Goal: Check status: Check status

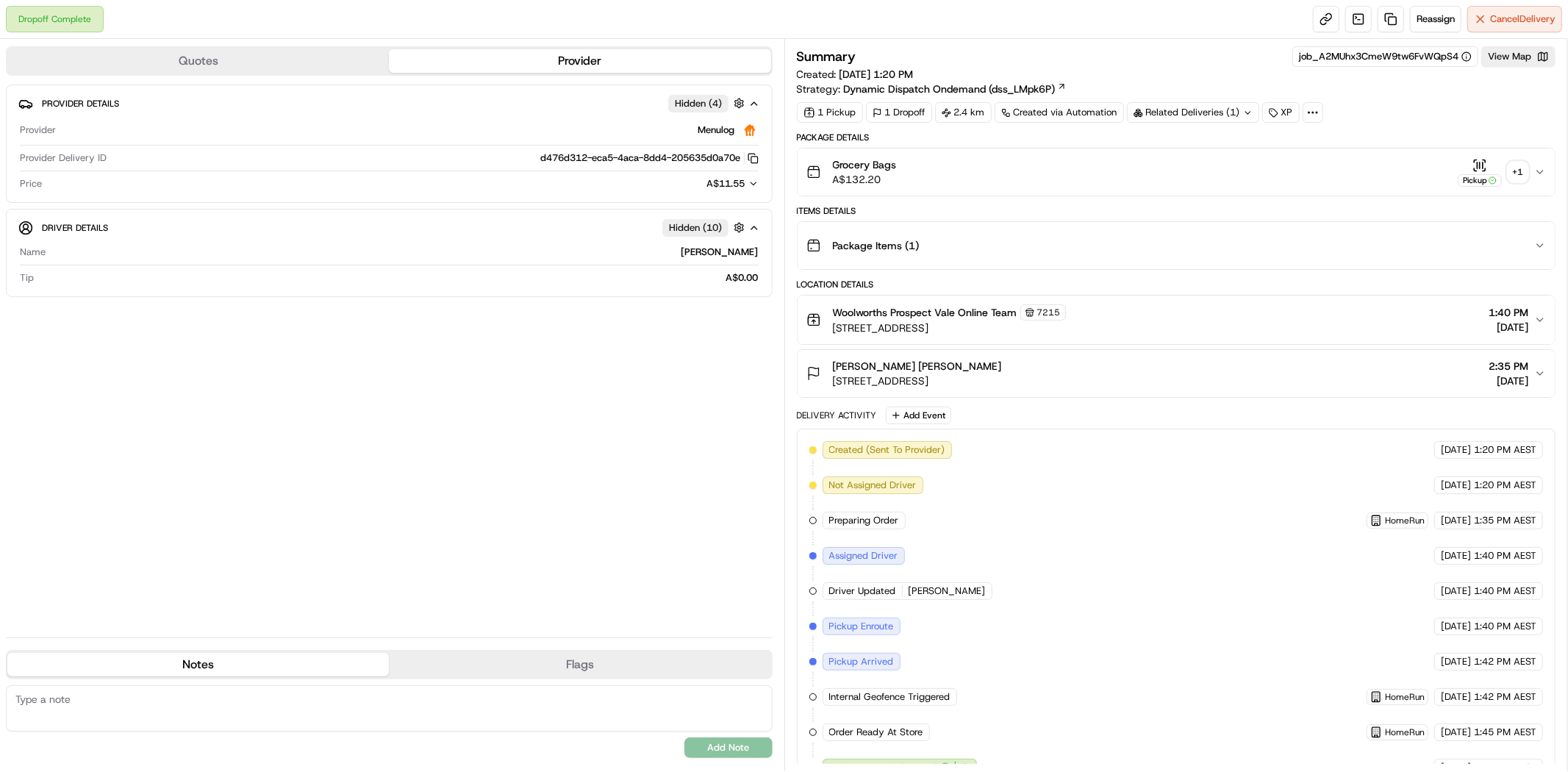
click at [1518, 174] on div "+ 1" at bounding box center [1518, 171] width 20 height 20
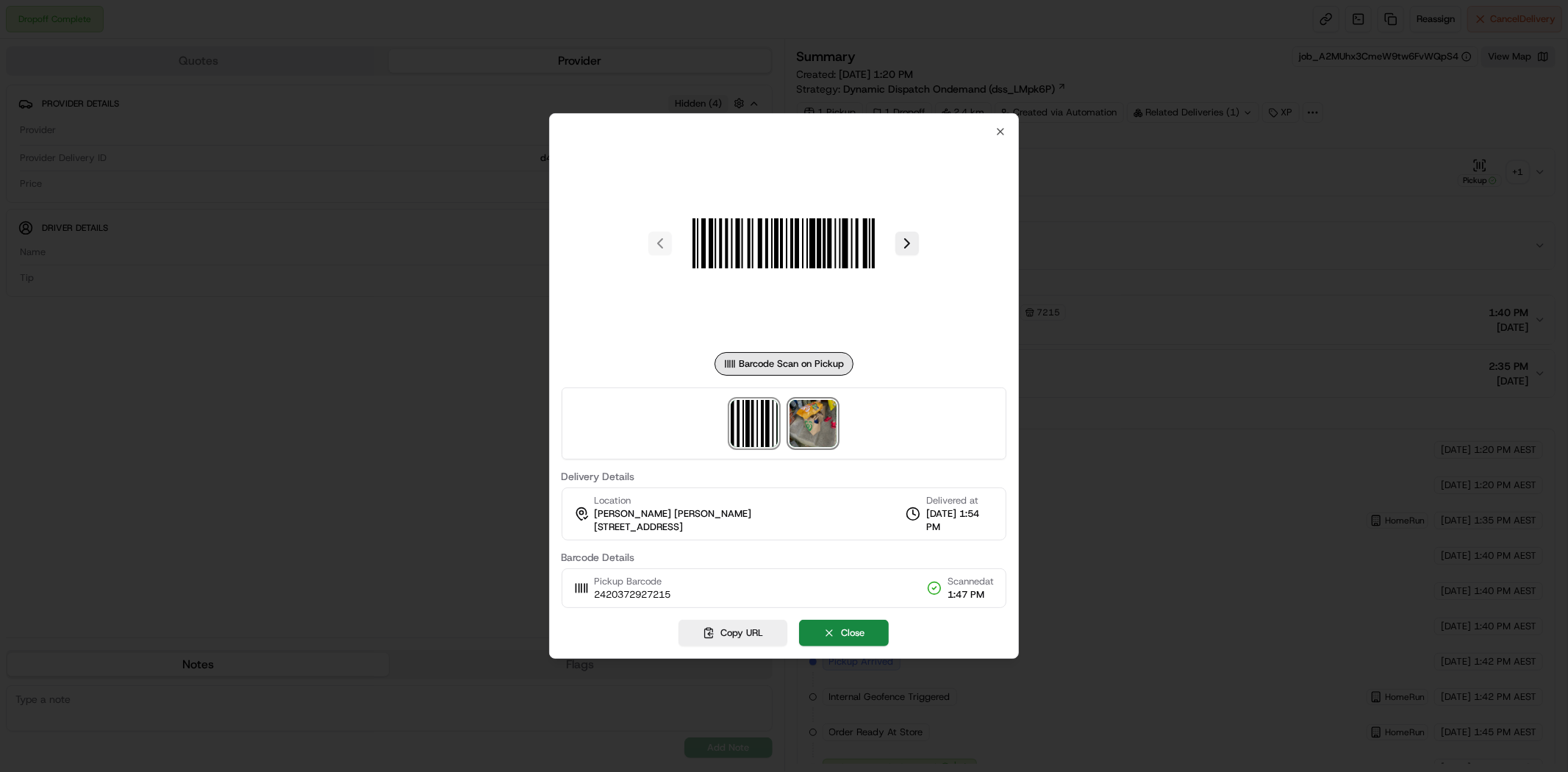
click at [809, 428] on img at bounding box center [813, 423] width 47 height 47
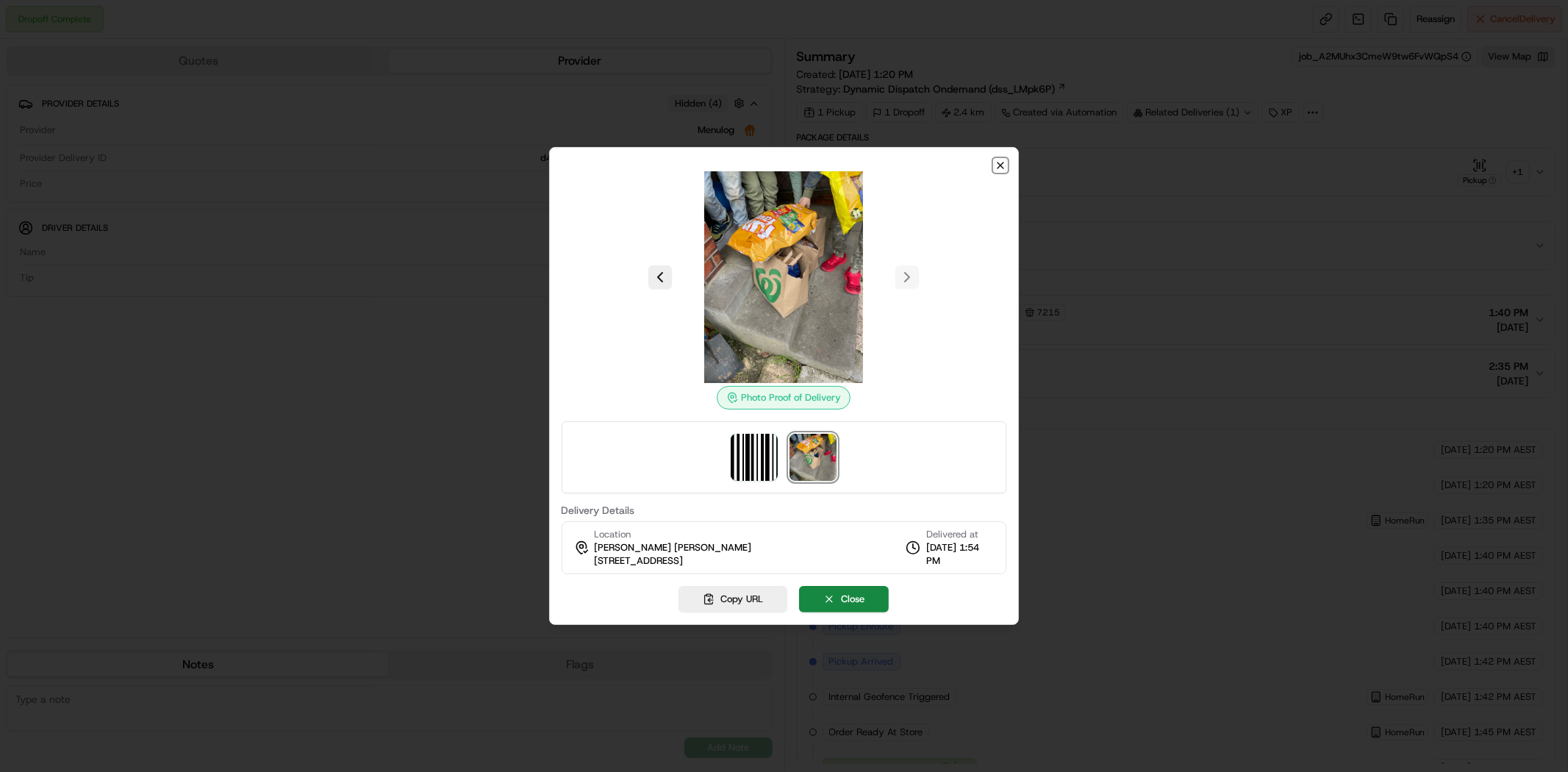
click at [997, 164] on icon "button" at bounding box center [1000, 165] width 11 height 11
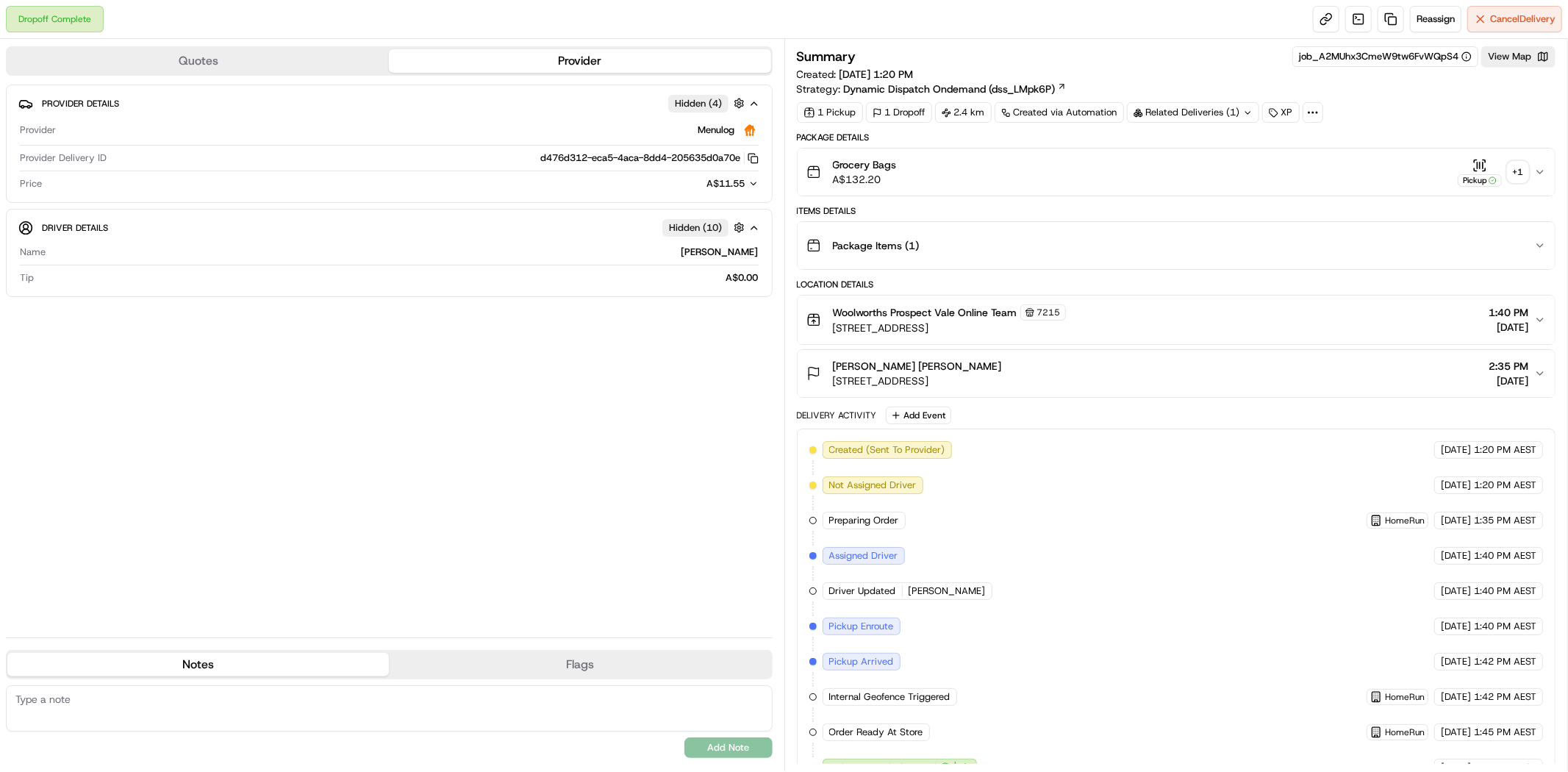
click at [1511, 172] on div "+ 1" at bounding box center [1518, 171] width 20 height 20
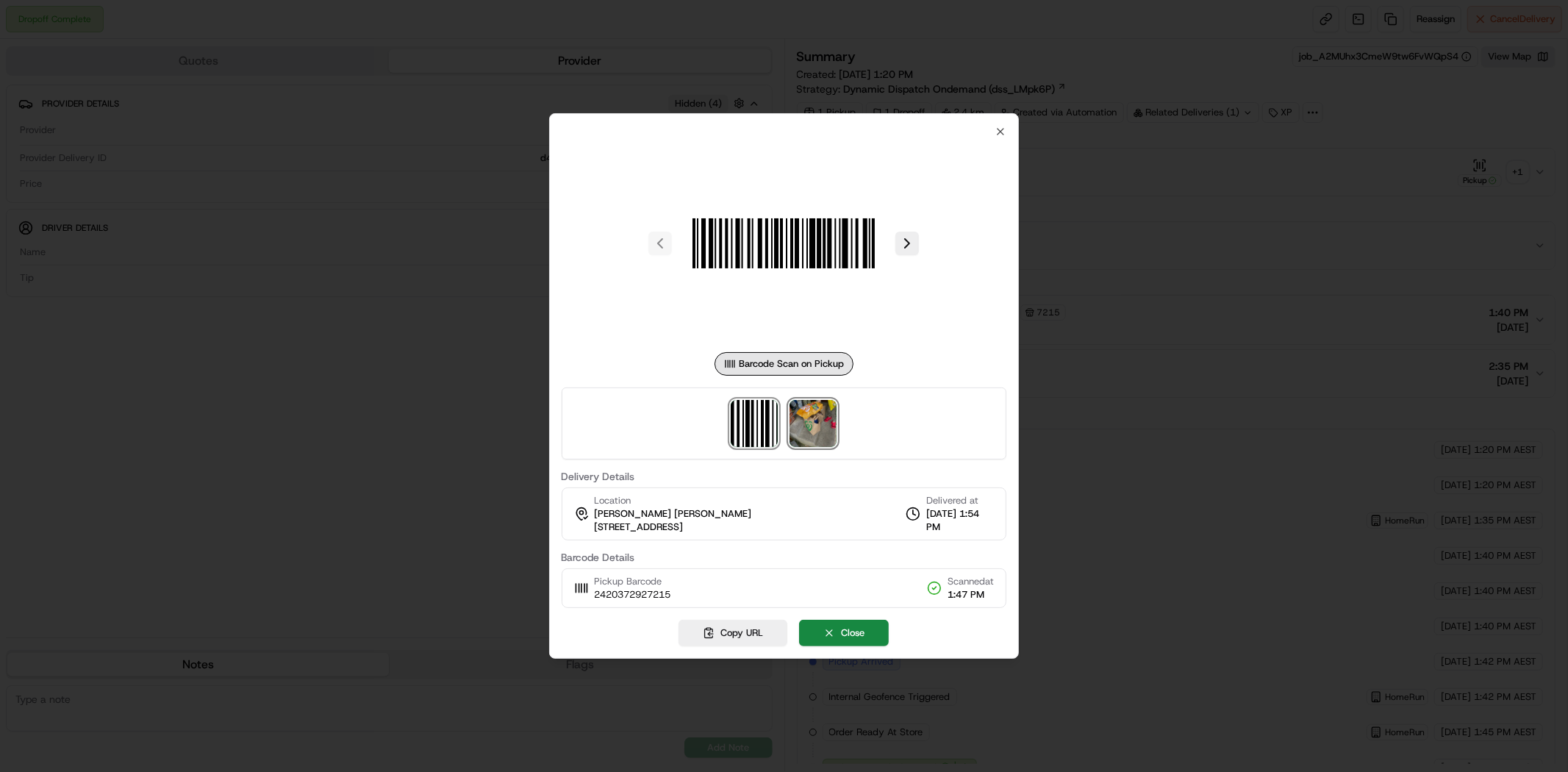
click at [817, 420] on img at bounding box center [813, 423] width 47 height 47
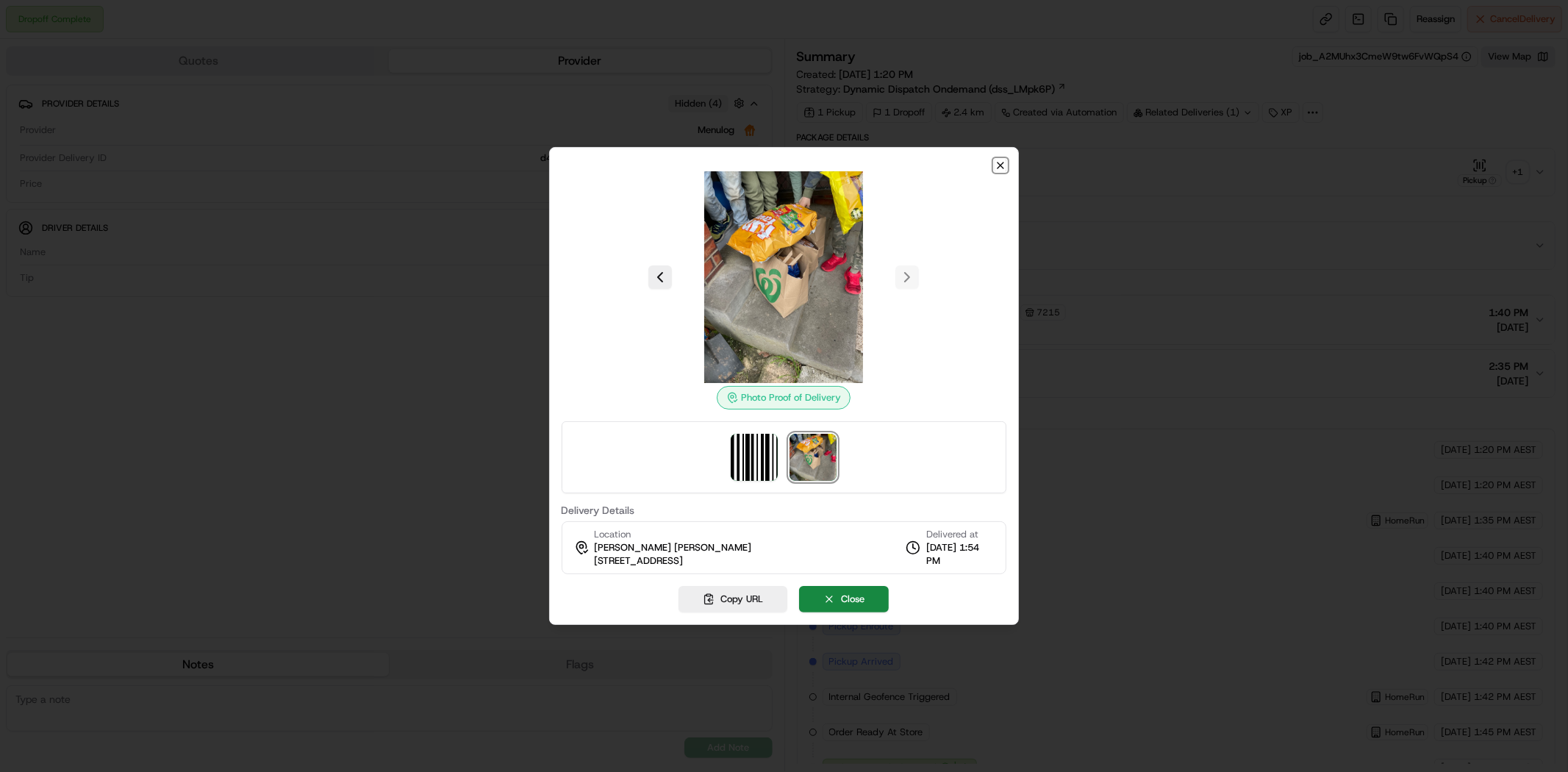
click at [1002, 170] on icon "button" at bounding box center [1000, 165] width 11 height 11
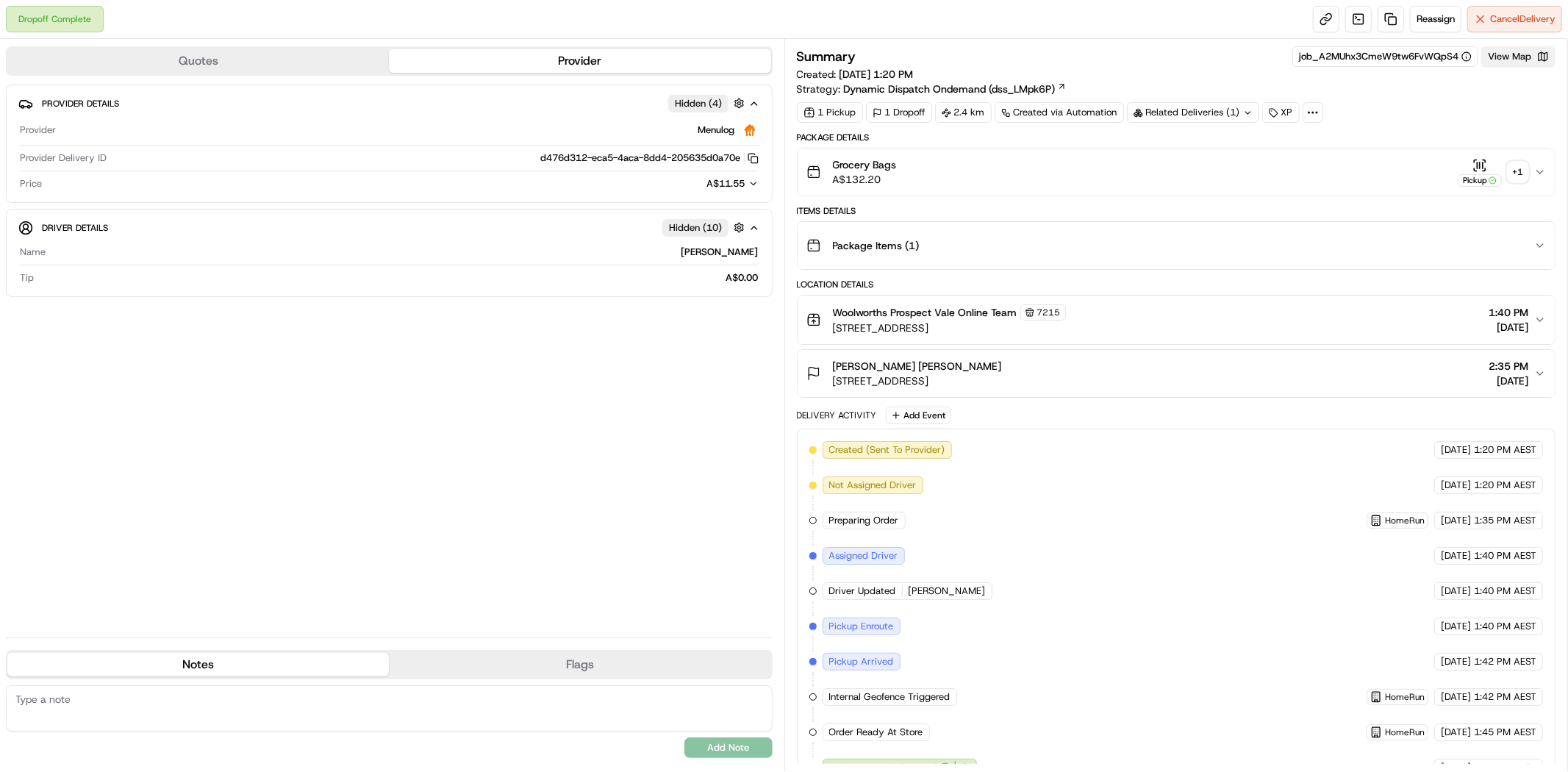
click at [1520, 59] on button "View Map" at bounding box center [1519, 56] width 74 height 20
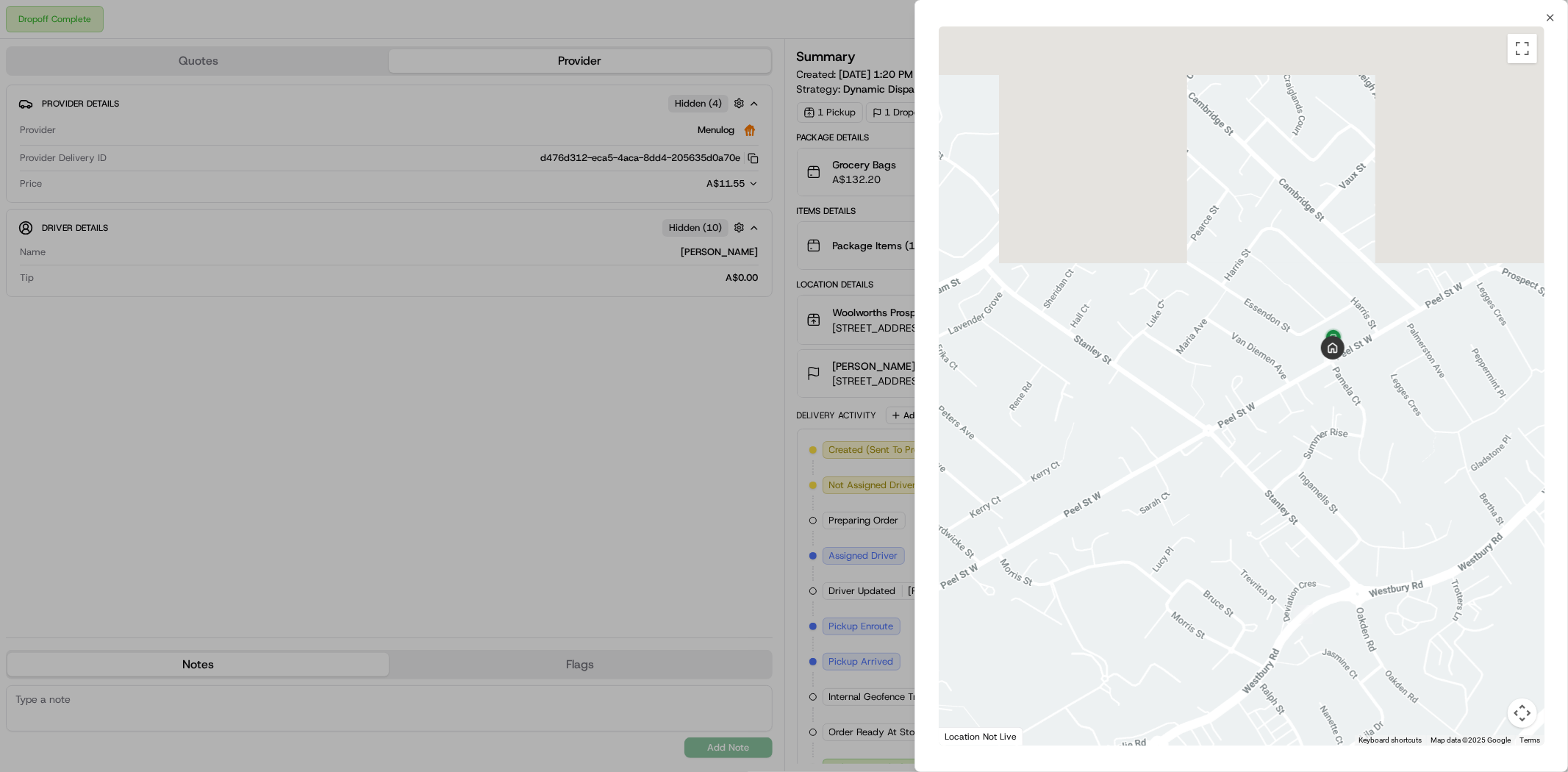
drag, startPoint x: 1370, startPoint y: 142, endPoint x: 1317, endPoint y: 449, distance: 311.5
click at [1317, 449] on div at bounding box center [1242, 386] width 606 height 719
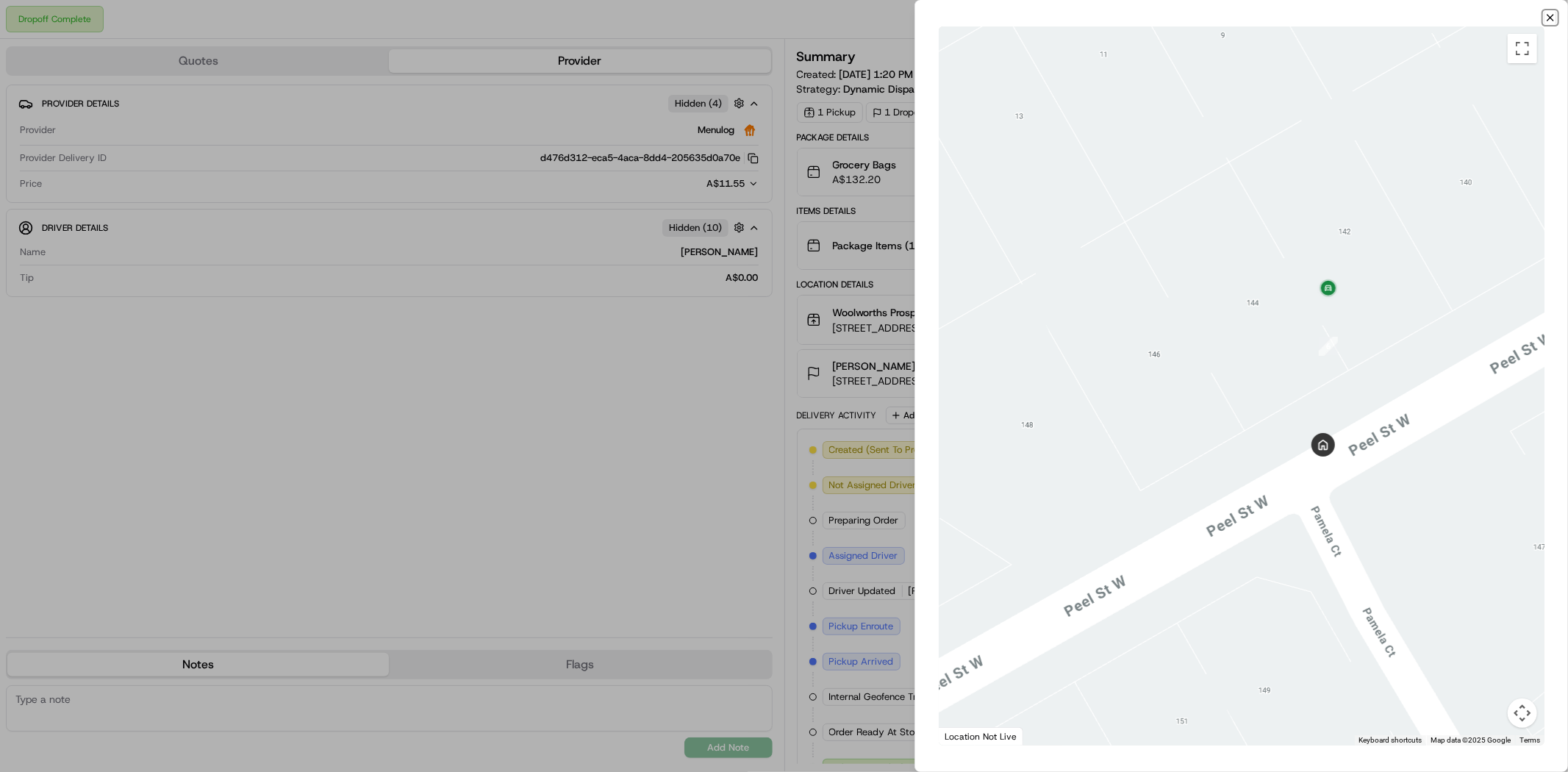
click at [1552, 19] on icon "button" at bounding box center [1550, 18] width 6 height 6
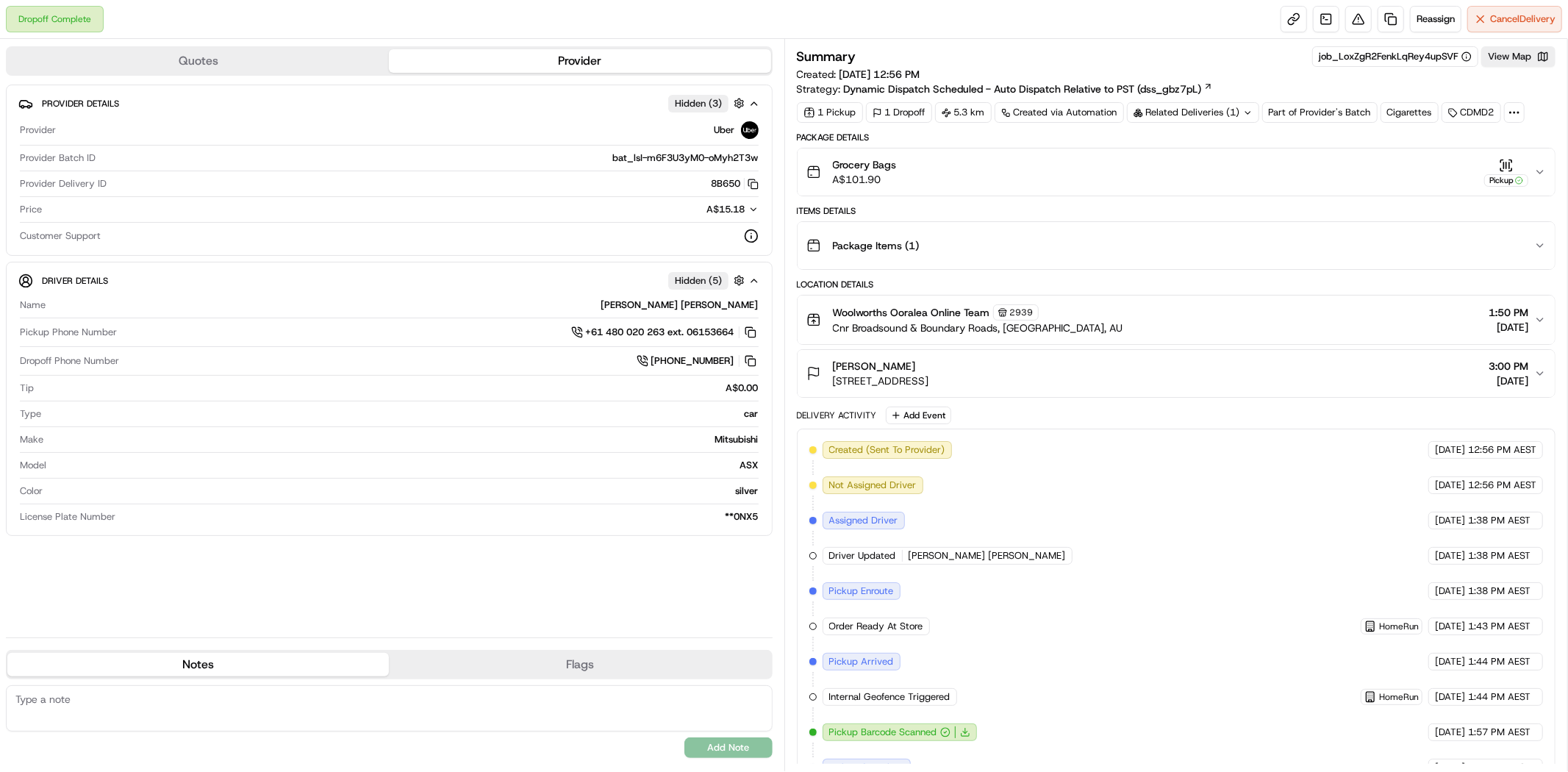
click at [1250, 110] on icon at bounding box center [1247, 112] width 10 height 10
